Goal: Information Seeking & Learning: Stay updated

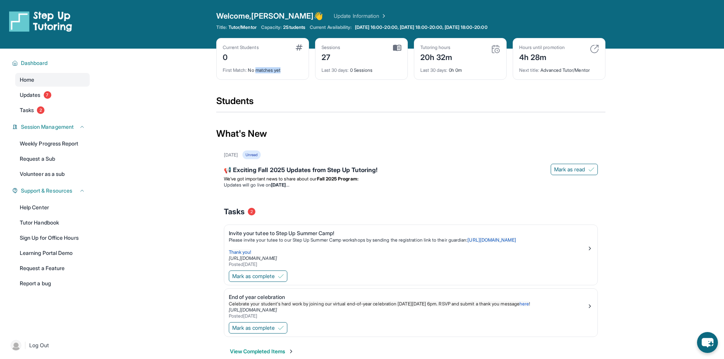
drag, startPoint x: 258, startPoint y: 70, endPoint x: 343, endPoint y: 78, distance: 85.4
click at [327, 75] on div "Current Students 0 First Match : No matches yet Sessions 27 Last 30 days : 0 Se…" at bounding box center [410, 66] width 389 height 57
click at [361, 168] on div "📢 Exciting Fall 2025 Updates from Step Up Tutoring!" at bounding box center [411, 170] width 374 height 11
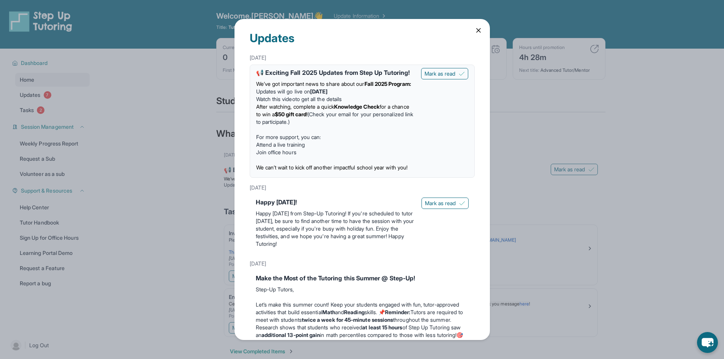
click at [559, 183] on div "Updates [DATE] 📢 Exciting Fall 2025 Updates from Step Up Tutoring! We’ve got im…" at bounding box center [362, 179] width 724 height 359
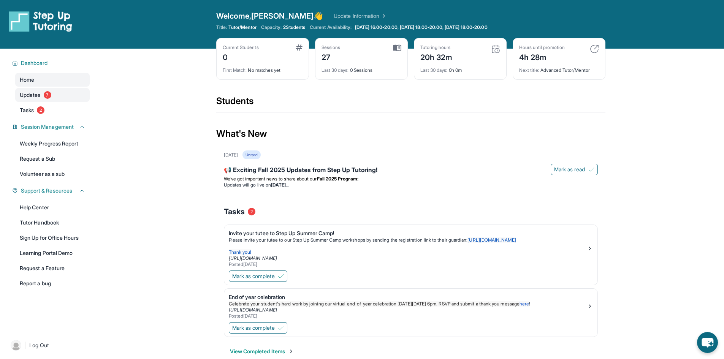
click at [47, 92] on span "7" at bounding box center [48, 95] width 8 height 8
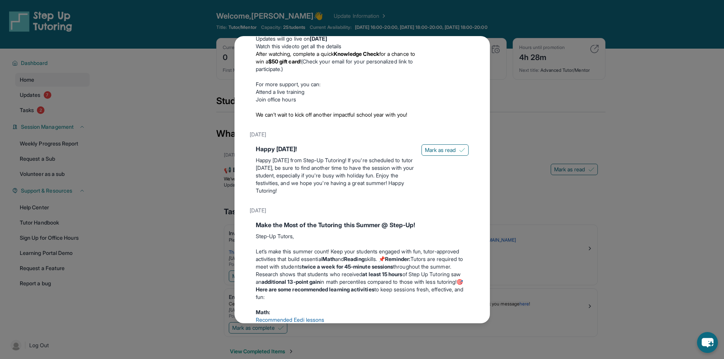
scroll to position [152, 0]
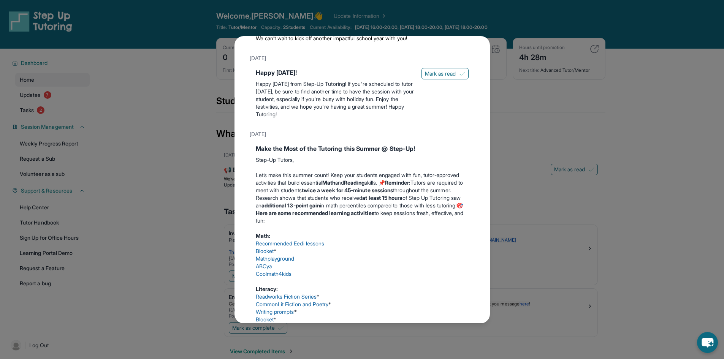
click at [180, 185] on div "Updates [DATE] 📢 Exciting Fall 2025 Updates from Step Up Tutoring! We’ve got im…" at bounding box center [362, 179] width 724 height 359
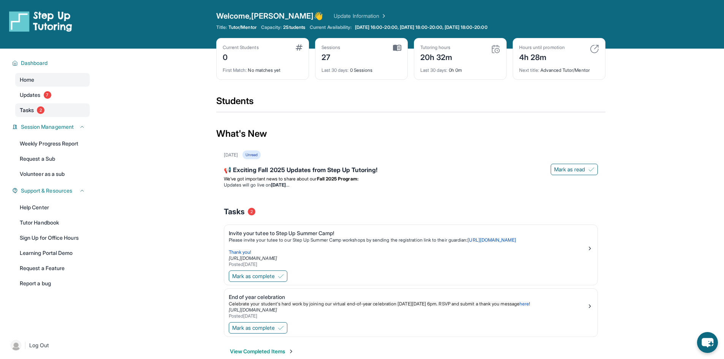
click at [51, 111] on link "Tasks 2" at bounding box center [52, 110] width 74 height 14
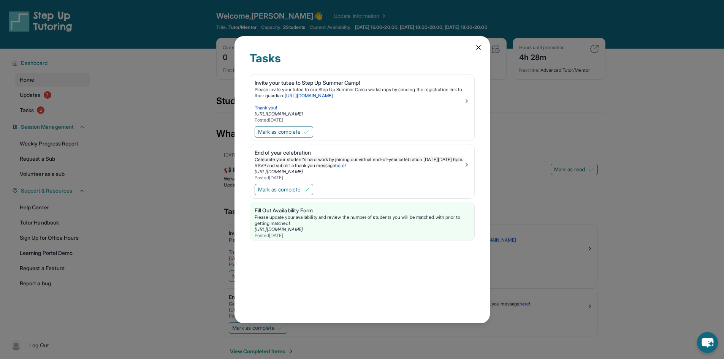
click at [199, 165] on div "Tasks Invite your tutee to Step Up Summer Camp! Please invite your tutee to our…" at bounding box center [362, 179] width 724 height 359
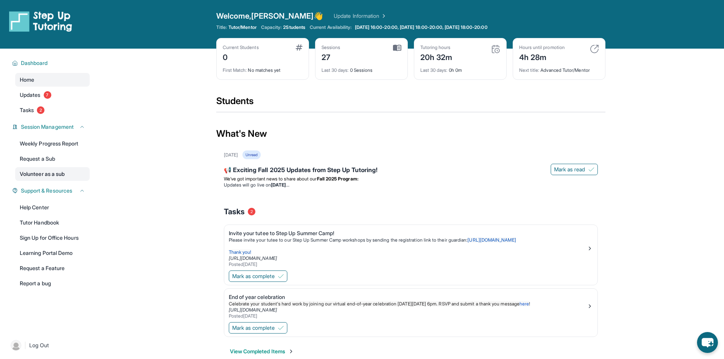
click at [44, 170] on link "Volunteer as a sub" at bounding box center [52, 174] width 74 height 14
